Goal: Task Accomplishment & Management: Use online tool/utility

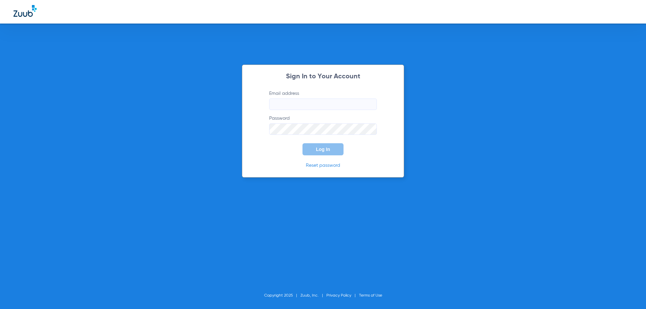
type input "[PERSON_NAME][EMAIL_ADDRESS][PERSON_NAME][DOMAIN_NAME]"
click at [327, 150] on span "Log In" at bounding box center [323, 149] width 14 height 5
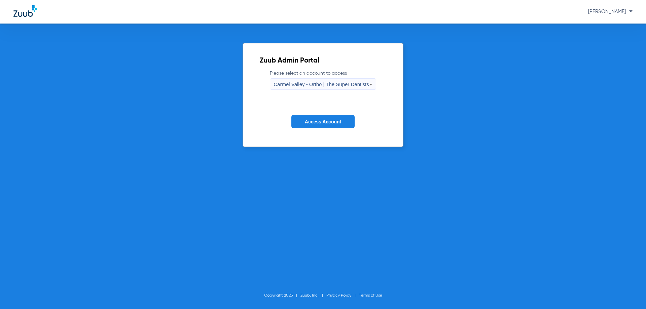
click at [320, 84] on span "Carmel Valley - Ortho | The Super Dentists" at bounding box center [320, 84] width 95 height 6
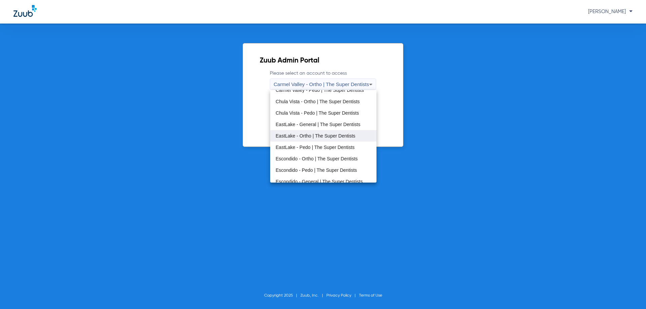
scroll to position [34, 0]
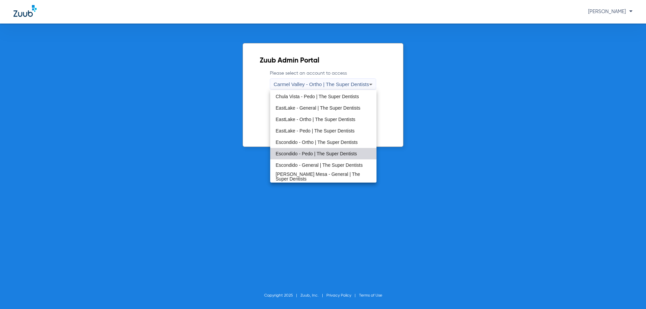
click at [335, 152] on span "Escondido - Pedo | The Super Dentists" at bounding box center [315, 153] width 81 height 5
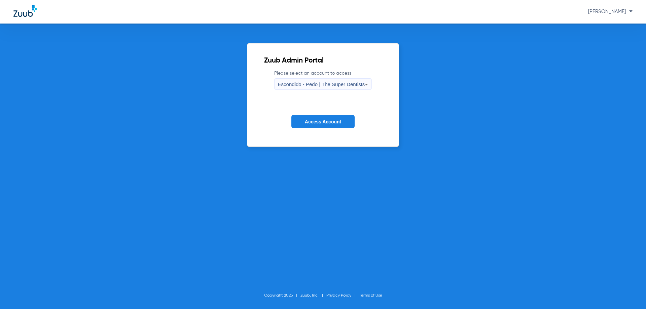
click at [327, 127] on button "Access Account" at bounding box center [322, 121] width 63 height 13
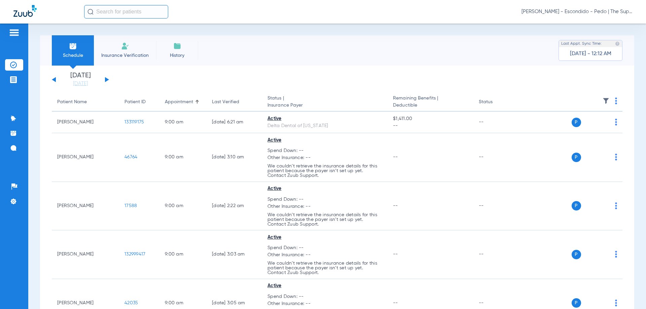
click at [123, 16] on input "text" at bounding box center [126, 11] width 84 height 13
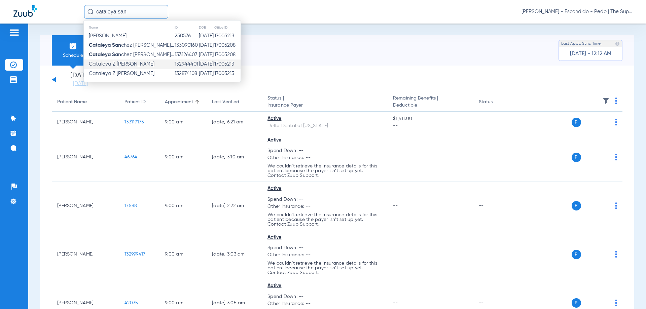
type input "cataleya san"
click at [174, 66] on td "132944401" at bounding box center [186, 64] width 24 height 9
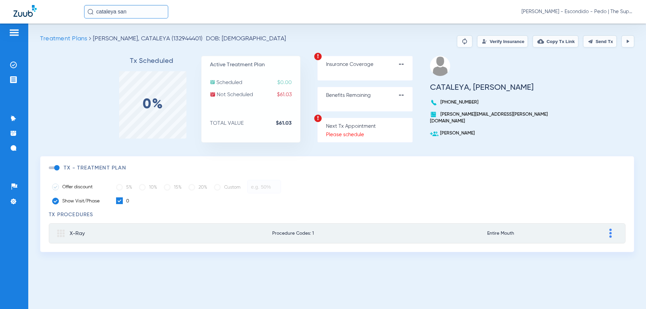
click at [498, 39] on button "Verify Insurance" at bounding box center [502, 41] width 51 height 12
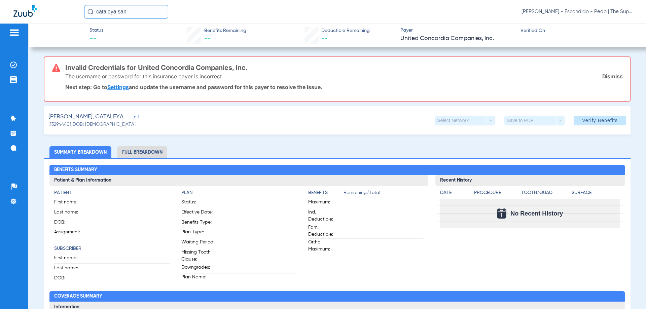
drag, startPoint x: 139, startPoint y: 10, endPoint x: 2, endPoint y: 18, distance: 137.8
click at [2, 18] on div "cataleya san [PERSON_NAME] - Escondido - Pedo | The Super Dentists" at bounding box center [323, 12] width 646 height 24
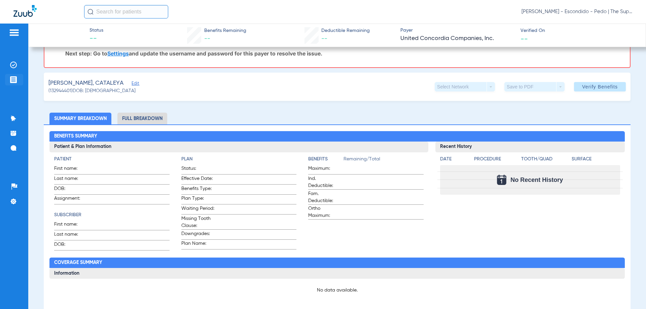
click at [12, 78] on img at bounding box center [13, 79] width 7 height 7
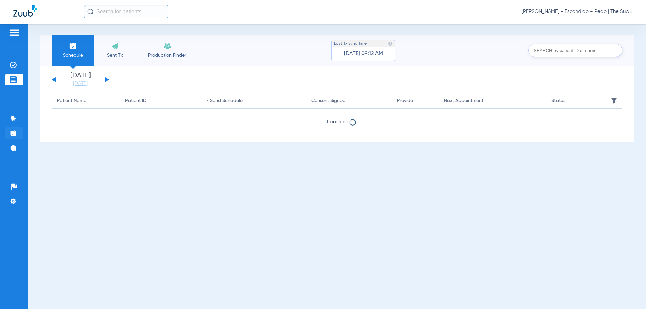
click at [16, 136] on img at bounding box center [13, 133] width 7 height 7
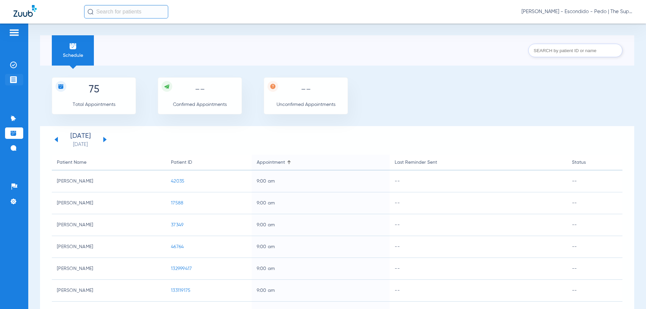
click at [22, 77] on li "Treatment Acceptance" at bounding box center [14, 79] width 18 height 11
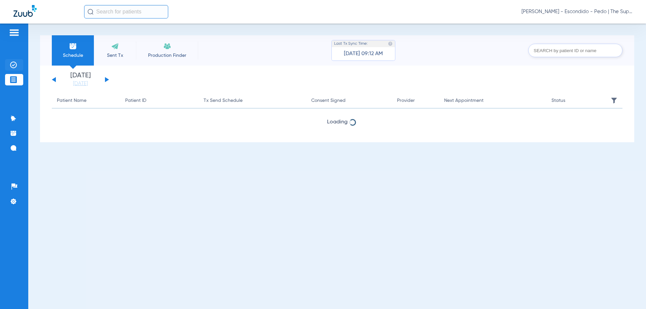
click at [20, 63] on li "Insurance Verification" at bounding box center [14, 64] width 18 height 11
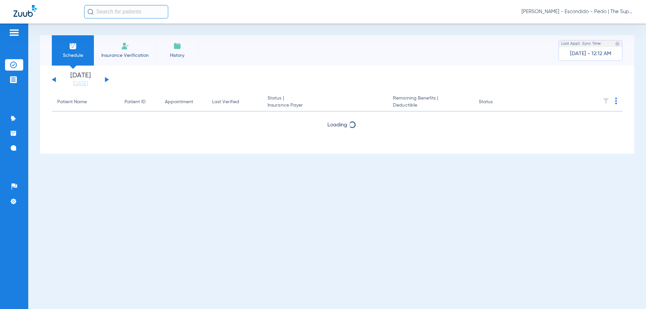
click at [139, 57] on span "Insurance Verification" at bounding box center [125, 55] width 52 height 7
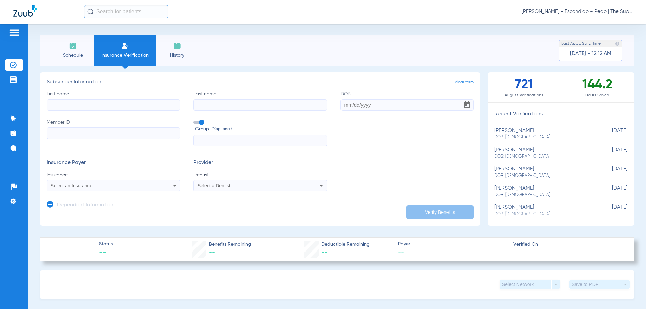
click at [105, 104] on input "First name" at bounding box center [113, 104] width 133 height 11
type input "cataleya"
drag, startPoint x: 214, startPoint y: 98, endPoint x: 218, endPoint y: 104, distance: 7.0
click at [217, 103] on label "Last name" at bounding box center [259, 101] width 133 height 20
click at [217, 103] on input "Last name" at bounding box center [259, 104] width 133 height 11
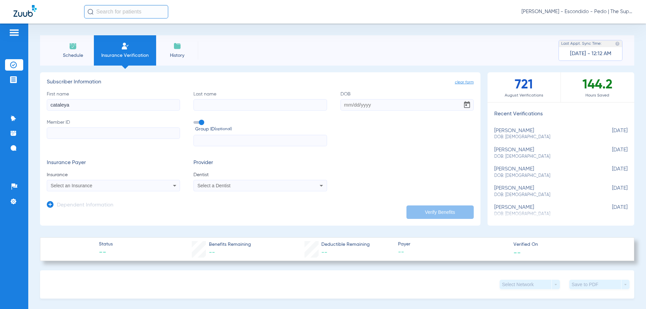
click at [218, 104] on input "Last name" at bounding box center [259, 104] width 133 height 11
type input "[PERSON_NAME]"
click at [348, 105] on input "DOB" at bounding box center [406, 104] width 133 height 11
click at [343, 108] on input "DOB Required" at bounding box center [406, 104] width 133 height 11
type input "[DATE]"
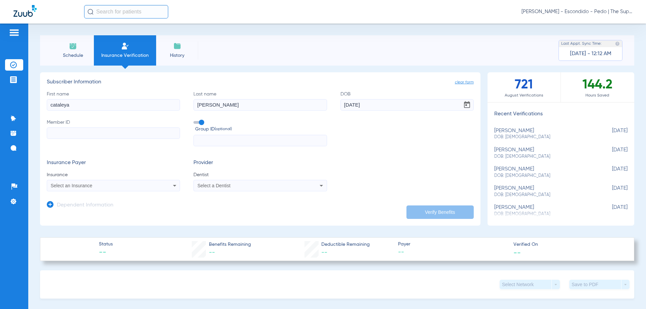
click at [86, 133] on input "Member ID" at bounding box center [113, 132] width 133 height 11
paste input "01374640700"
type input "01374640700"
click at [94, 187] on div "Select an Insurance" at bounding box center [101, 185] width 101 height 5
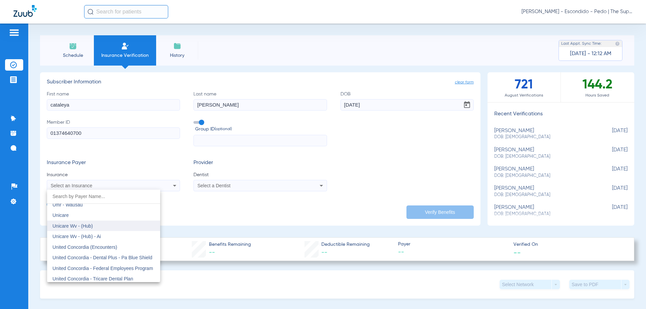
scroll to position [3969, 0]
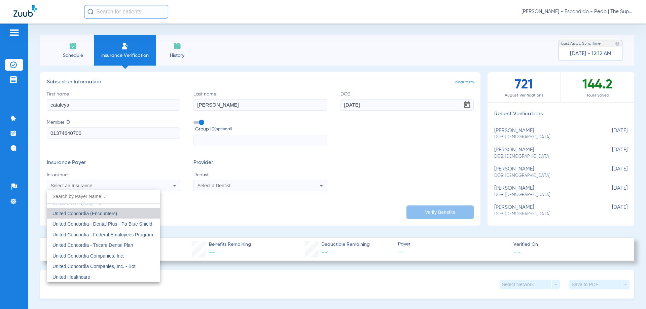
click at [123, 215] on mat-option "United Concordia (Encounters)" at bounding box center [103, 213] width 113 height 11
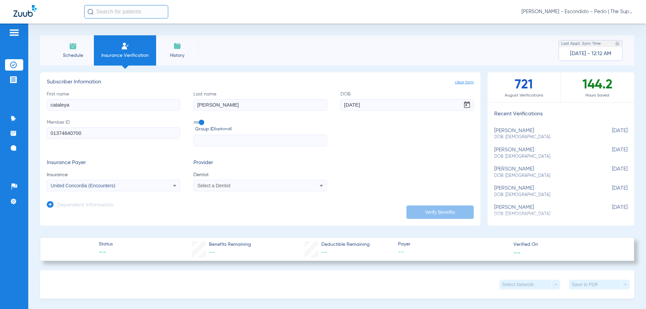
click at [260, 181] on mat-select "Select a Dentist" at bounding box center [259, 185] width 133 height 11
click at [260, 185] on div "Select a Dentist" at bounding box center [247, 185] width 101 height 5
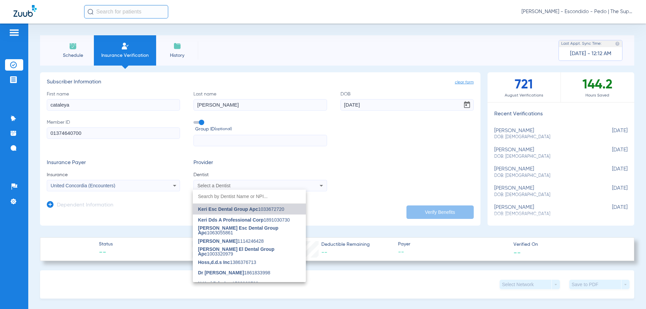
click at [261, 208] on span "Keri Esc Dental Group Apc 1033672720" at bounding box center [241, 209] width 86 height 5
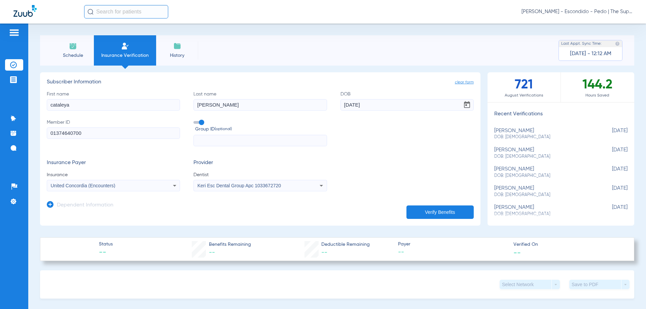
click at [422, 210] on button "Verify Benefits" at bounding box center [439, 212] width 67 height 13
drag, startPoint x: 85, startPoint y: 41, endPoint x: 133, endPoint y: 20, distance: 52.4
click at [85, 41] on li "Schedule" at bounding box center [73, 50] width 42 height 30
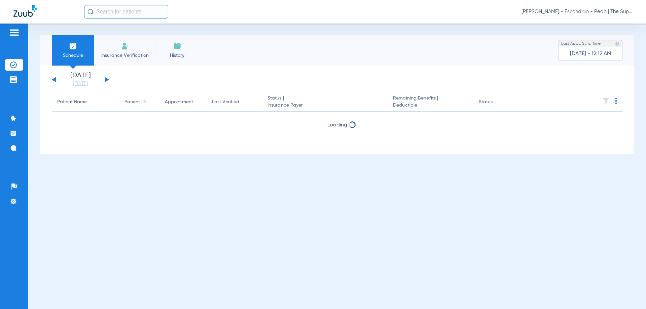
click at [140, 13] on input "text" at bounding box center [126, 11] width 84 height 13
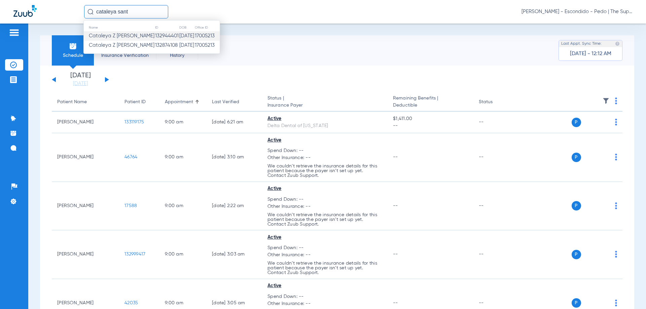
type input "cataleya sant"
click at [179, 38] on td "[DATE]" at bounding box center [186, 35] width 15 height 9
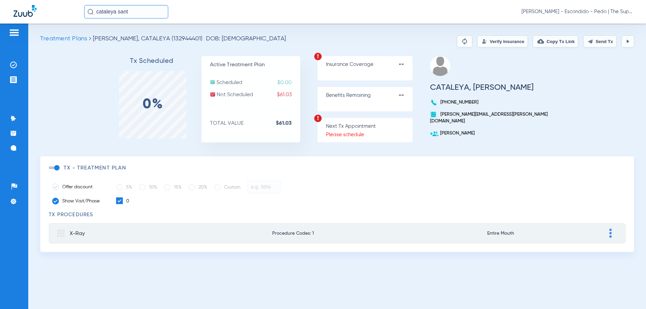
click at [502, 41] on button "Verify Insurance" at bounding box center [502, 41] width 51 height 12
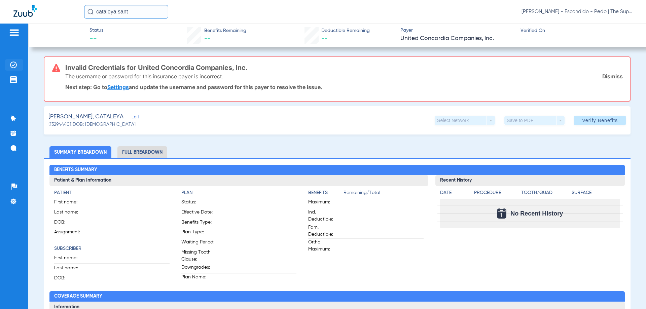
click at [11, 67] on img at bounding box center [13, 65] width 7 height 7
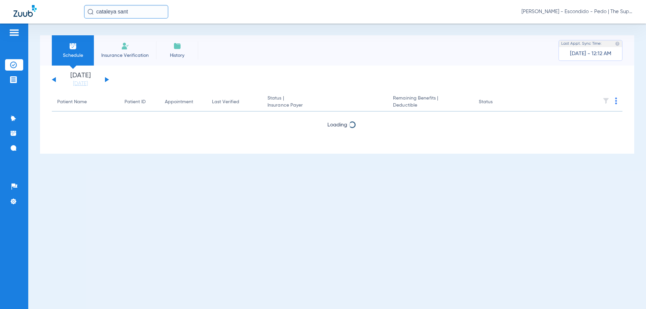
click at [121, 54] on span "Insurance Verification" at bounding box center [125, 55] width 52 height 7
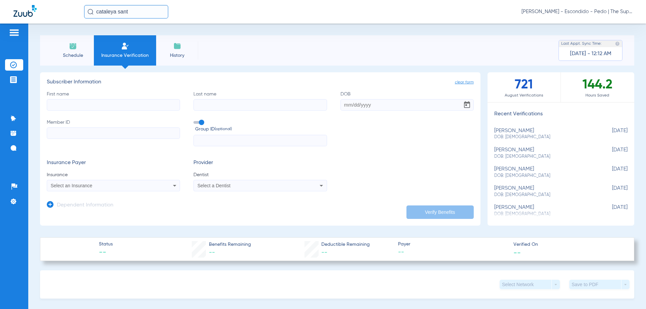
click at [108, 106] on input "First name" at bounding box center [113, 104] width 133 height 11
type input "cataleya"
click at [210, 108] on input "Last name" at bounding box center [259, 104] width 133 height 11
type input "[PERSON_NAME]"
click at [340, 103] on input "DOB" at bounding box center [406, 104] width 133 height 11
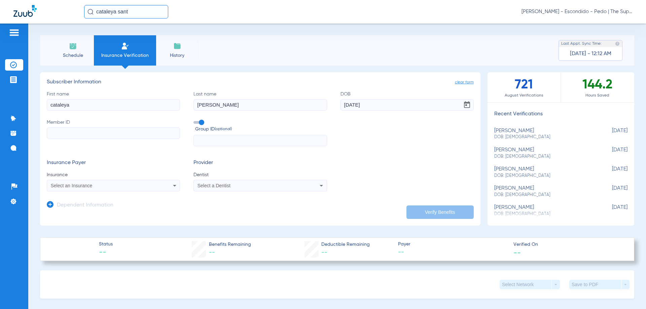
click at [377, 107] on input "[DATE]" at bounding box center [406, 104] width 133 height 11
type input "[DATE]"
click at [108, 133] on input "Member ID" at bounding box center [113, 132] width 133 height 11
click at [97, 134] on input "Member ID Required" at bounding box center [113, 132] width 133 height 11
paste input "01374640700"
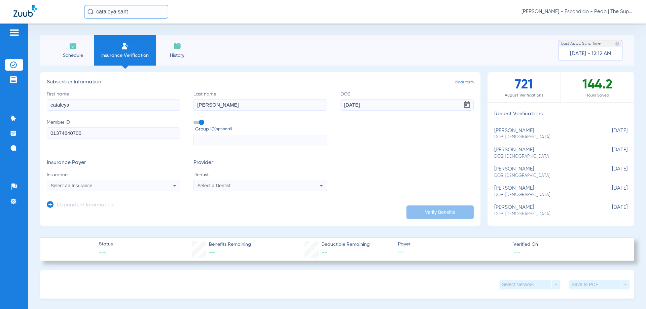
type input "01374640700"
click at [99, 189] on div "Select an Insurance" at bounding box center [113, 186] width 133 height 8
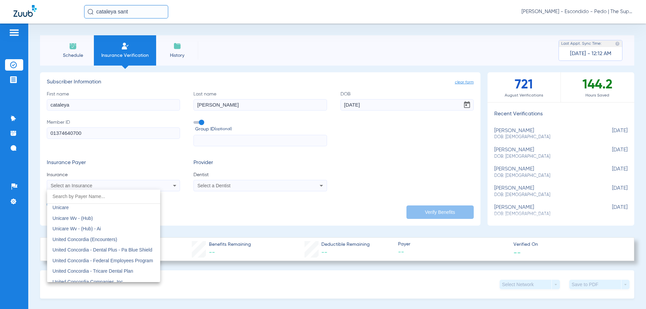
scroll to position [3958, 0]
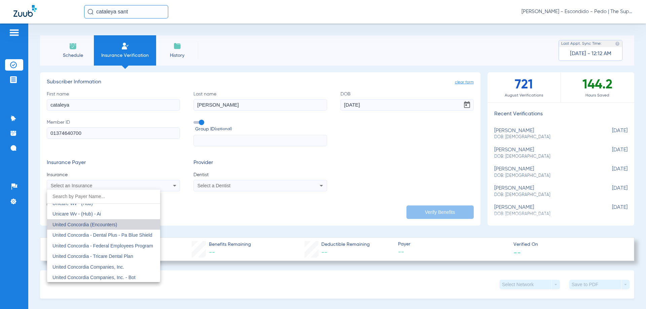
click at [125, 223] on mat-option "United Concordia (Encounters)" at bounding box center [103, 224] width 113 height 11
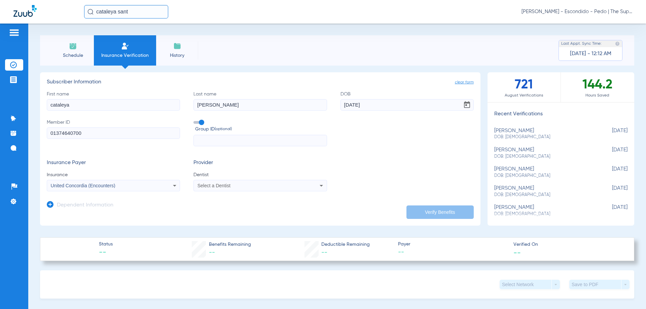
click at [249, 179] on app-form-autocomplete "Dentist Select a Dentist" at bounding box center [259, 182] width 133 height 20
click at [251, 182] on div "Select a Dentist" at bounding box center [260, 186] width 133 height 8
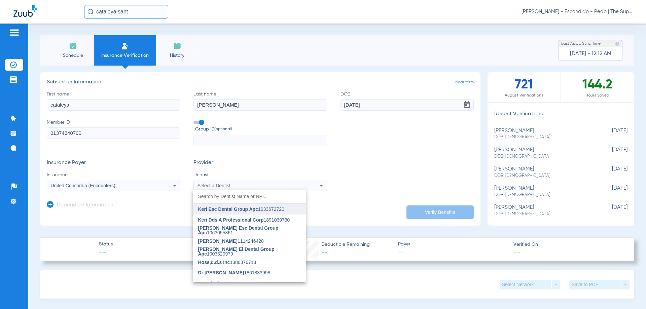
click at [250, 212] on span "Keri Esc Dental Group Apc" at bounding box center [228, 209] width 60 height 5
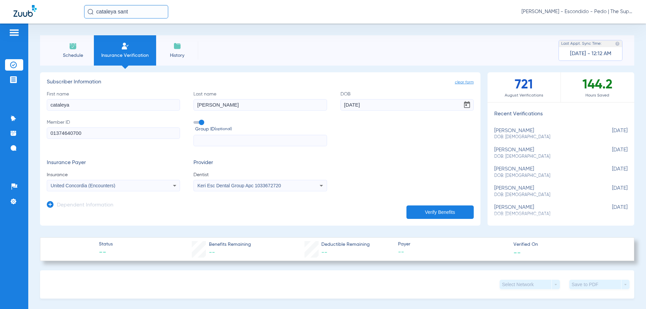
click at [444, 211] on button "Verify Benefits" at bounding box center [439, 212] width 67 height 13
drag, startPoint x: 15, startPoint y: 63, endPoint x: 149, endPoint y: 19, distance: 140.9
click at [15, 63] on img at bounding box center [13, 65] width 7 height 7
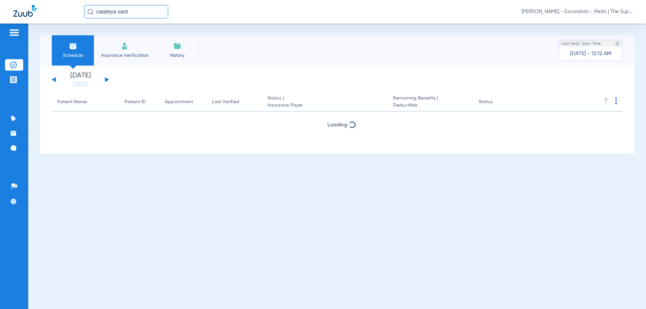
click at [147, 15] on input "cataleya sant" at bounding box center [126, 11] width 84 height 13
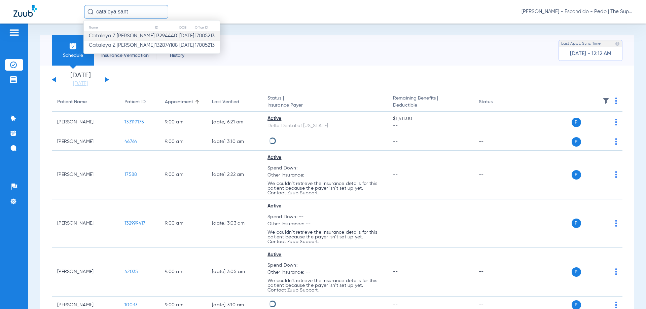
drag, startPoint x: 143, startPoint y: 14, endPoint x: 172, endPoint y: 22, distance: 29.9
click at [142, 14] on input "cataleya sant" at bounding box center [126, 11] width 84 height 13
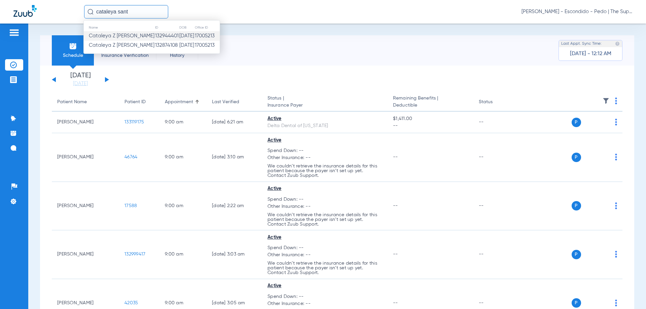
click at [179, 39] on td "[DATE]" at bounding box center [186, 35] width 15 height 9
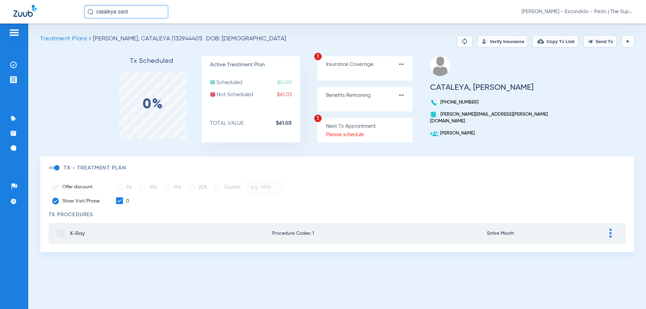
click at [495, 43] on button "Verify Insurance" at bounding box center [502, 41] width 51 height 12
